Goal: Obtain resource: Obtain resource

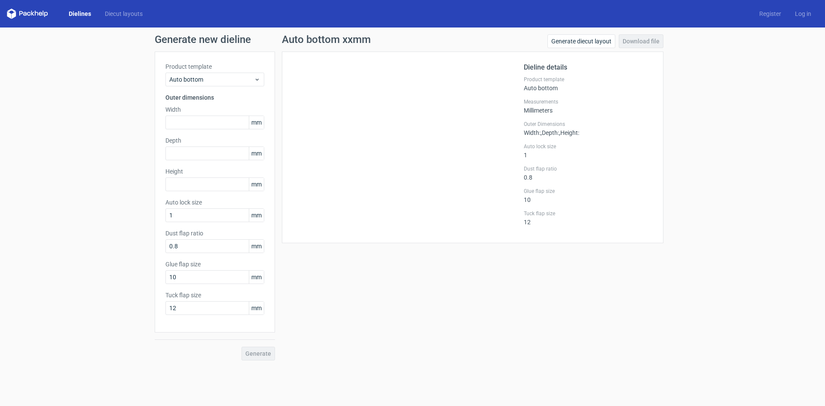
click at [77, 11] on link "Dielines" at bounding box center [80, 13] width 36 height 9
click at [74, 13] on link "Dielines" at bounding box center [80, 13] width 36 height 9
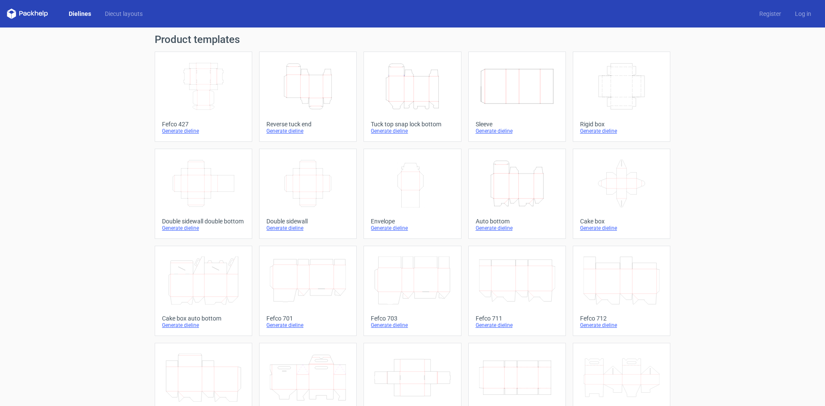
click at [183, 70] on icon "Width Depth Height" at bounding box center [203, 86] width 76 height 48
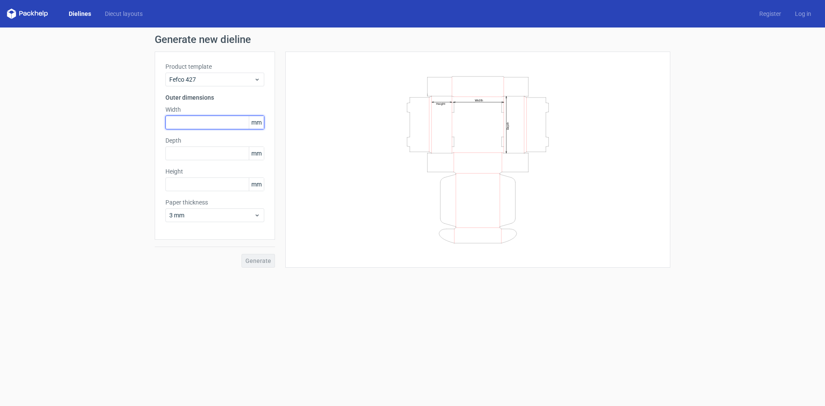
click at [187, 122] on input "text" at bounding box center [214, 123] width 99 height 14
click at [208, 117] on input "text" at bounding box center [214, 123] width 99 height 14
type input "280"
type input "150"
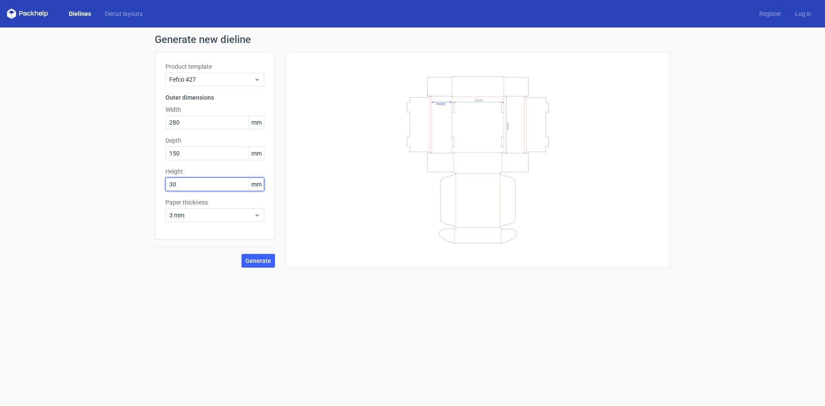
type input "30"
click at [263, 259] on span "Generate" at bounding box center [258, 261] width 26 height 6
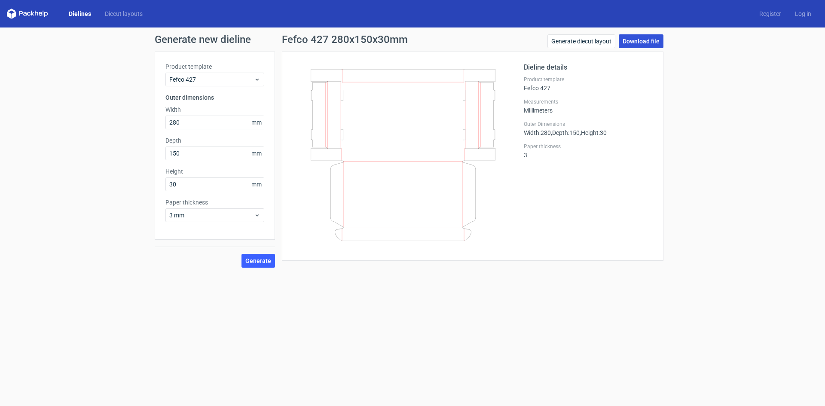
click at [630, 41] on link "Download file" at bounding box center [641, 41] width 45 height 14
